Goal: Transaction & Acquisition: Obtain resource

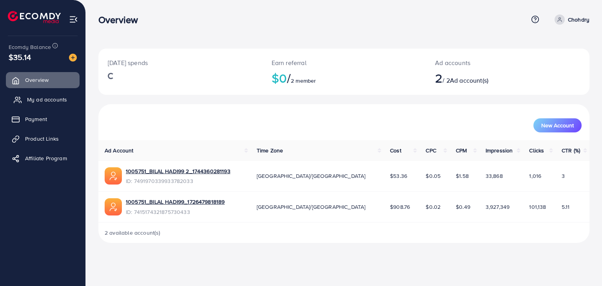
click at [47, 94] on link "My ad accounts" at bounding box center [43, 100] width 74 height 16
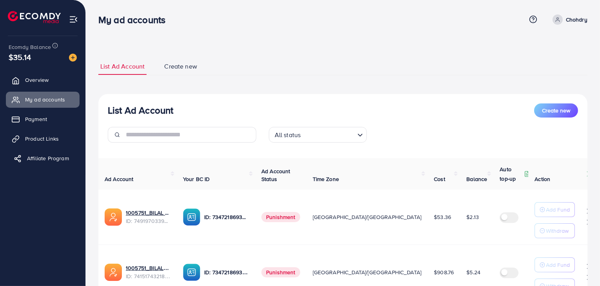
click at [38, 159] on span "Affiliate Program" at bounding box center [48, 158] width 42 height 8
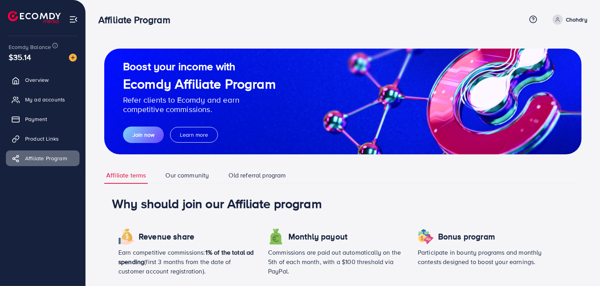
click at [175, 175] on link "Our community" at bounding box center [186, 175] width 47 height 17
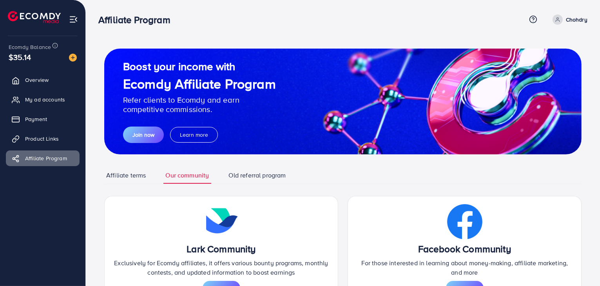
click at [259, 172] on link "Old referral program" at bounding box center [257, 175] width 61 height 17
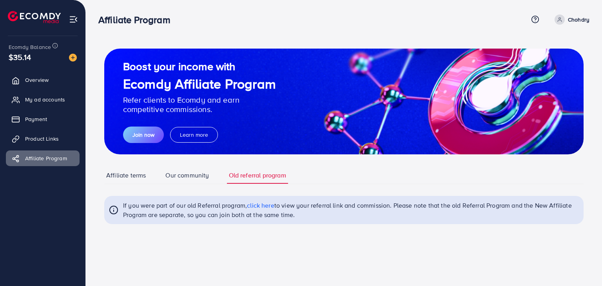
click at [263, 206] on span "click here" at bounding box center [260, 205] width 27 height 9
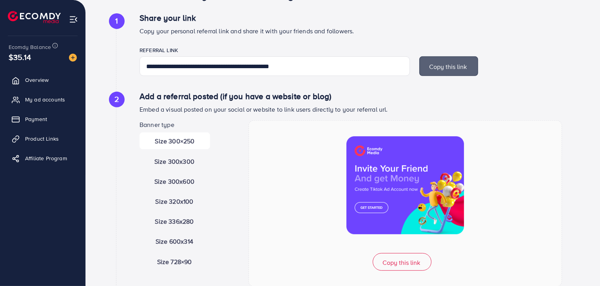
scroll to position [366, 0]
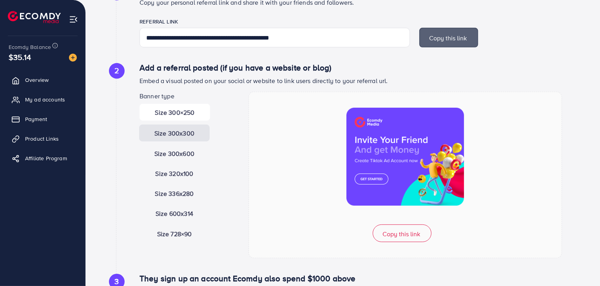
click at [166, 134] on span "Size 300x300" at bounding box center [174, 133] width 40 height 9
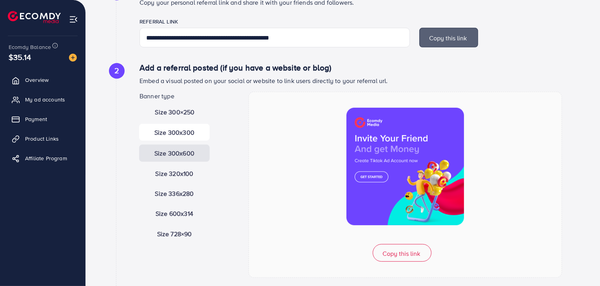
click at [175, 154] on span "Size 300x600" at bounding box center [174, 153] width 40 height 9
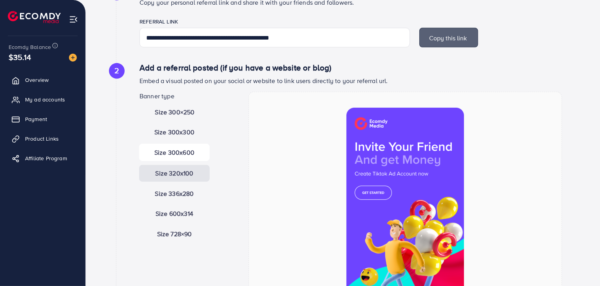
click at [175, 173] on span "Size 320x100" at bounding box center [175, 173] width 38 height 9
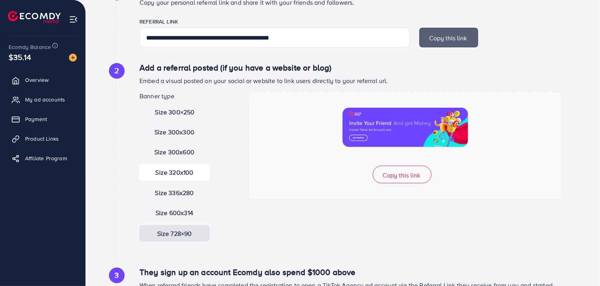
click at [179, 230] on span "Size 728×90" at bounding box center [174, 233] width 35 height 9
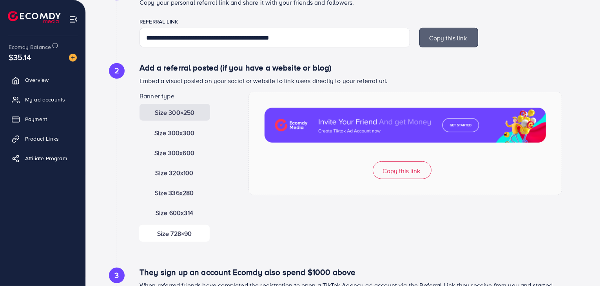
click at [177, 110] on span "Size 300×250" at bounding box center [175, 112] width 40 height 9
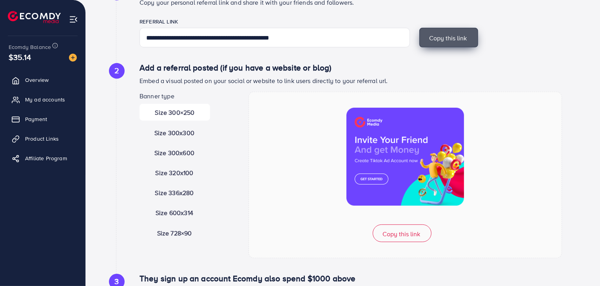
click at [443, 38] on span "Copy this link" at bounding box center [448, 38] width 38 height 9
